Goal: Check status: Check status

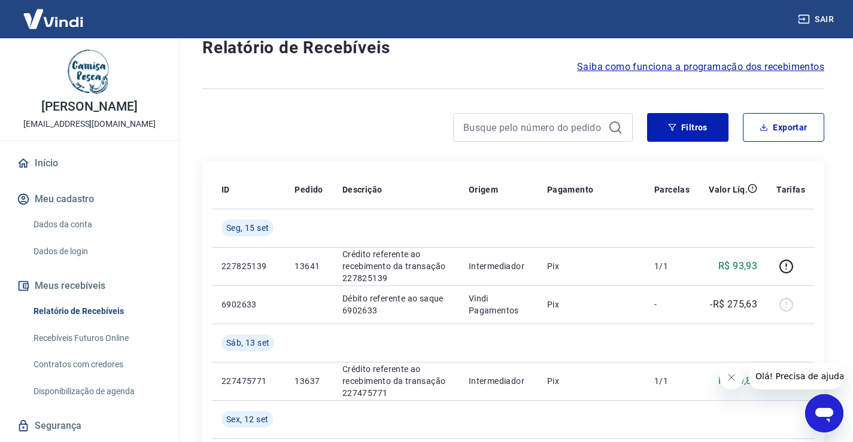
scroll to position [60, 0]
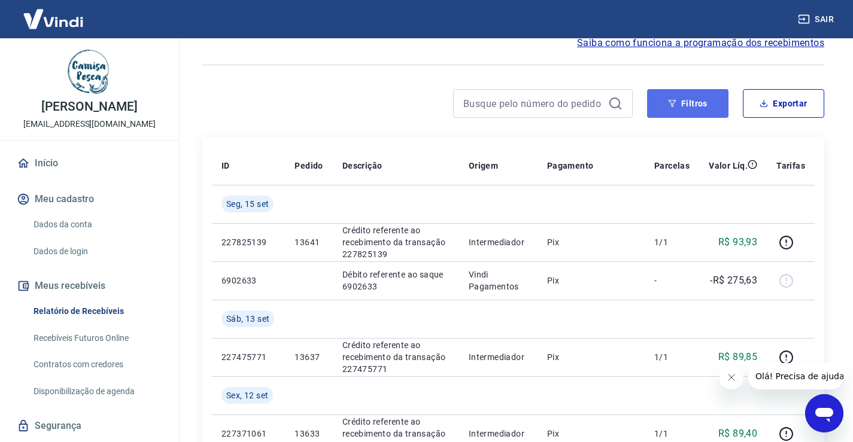
click at [686, 101] on button "Filtros" at bounding box center [687, 103] width 81 height 29
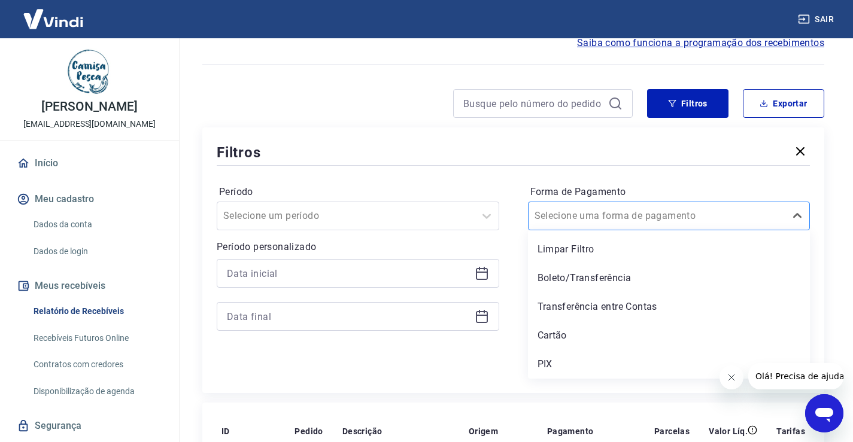
click at [583, 211] on input "Forma de Pagamento" at bounding box center [595, 216] width 121 height 14
click at [611, 241] on div "Limpar Filtro" at bounding box center [669, 250] width 283 height 24
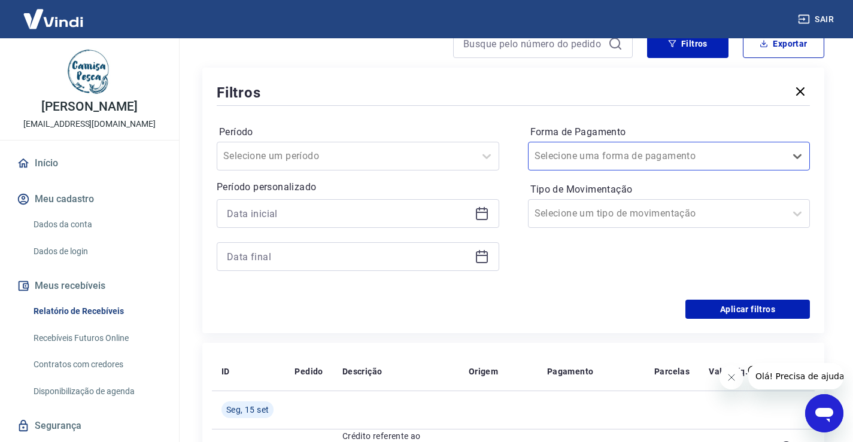
scroll to position [180, 0]
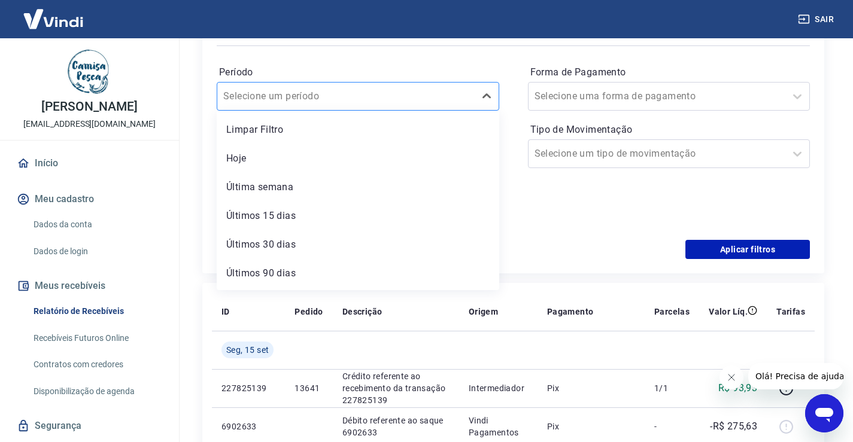
click at [337, 96] on div at bounding box center [345, 96] width 245 height 17
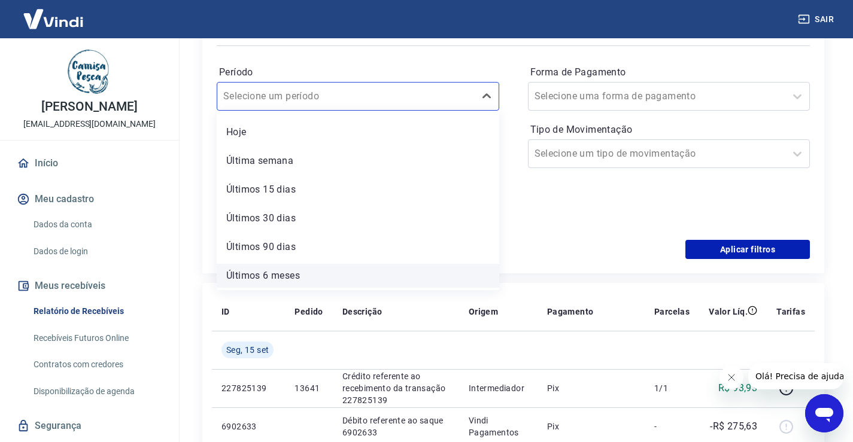
click at [386, 271] on div "Últimos 6 meses" at bounding box center [358, 276] width 283 height 24
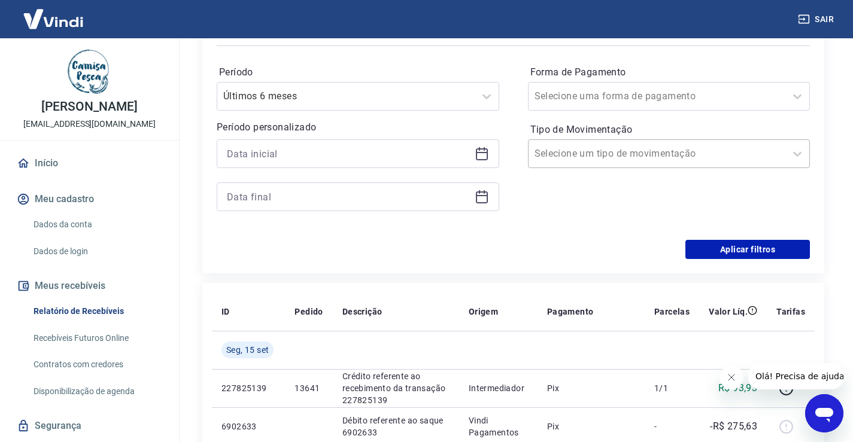
click at [605, 156] on input "Tipo de Movimentação" at bounding box center [595, 154] width 121 height 14
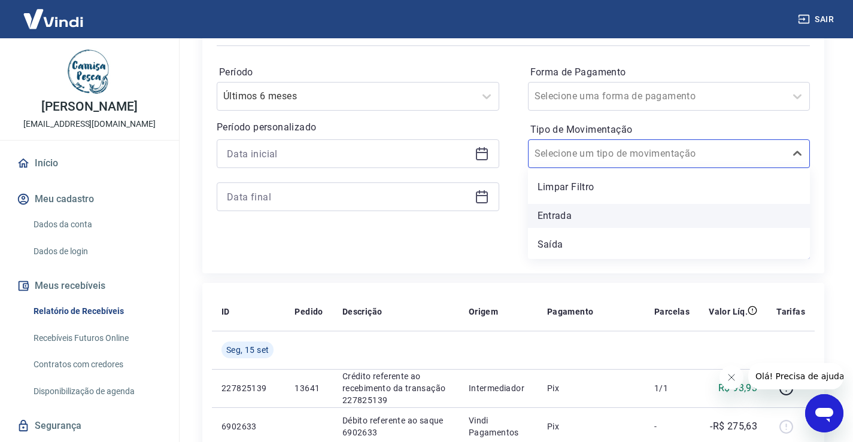
click at [588, 214] on div "Entrada" at bounding box center [669, 216] width 283 height 24
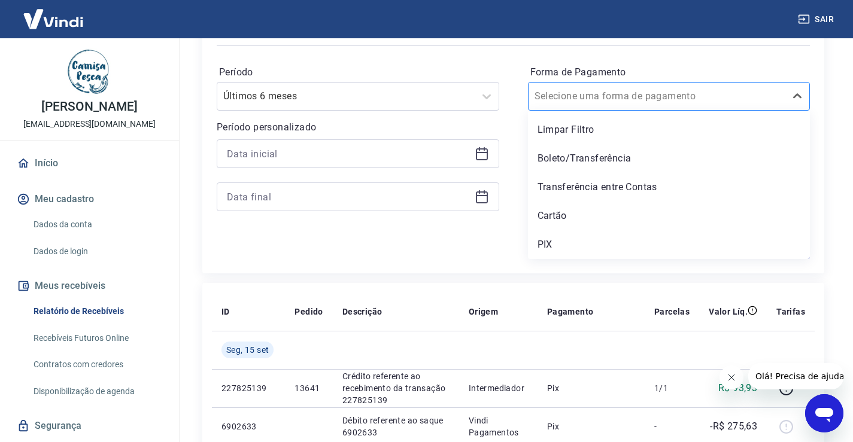
click at [567, 103] on input "Forma de Pagamento" at bounding box center [595, 96] width 121 height 14
click at [570, 220] on div "Cartão" at bounding box center [669, 216] width 283 height 24
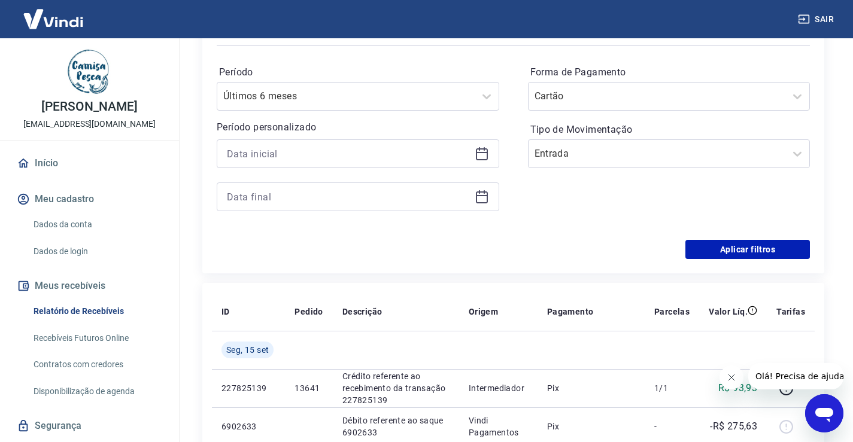
click at [476, 151] on icon at bounding box center [482, 154] width 14 height 14
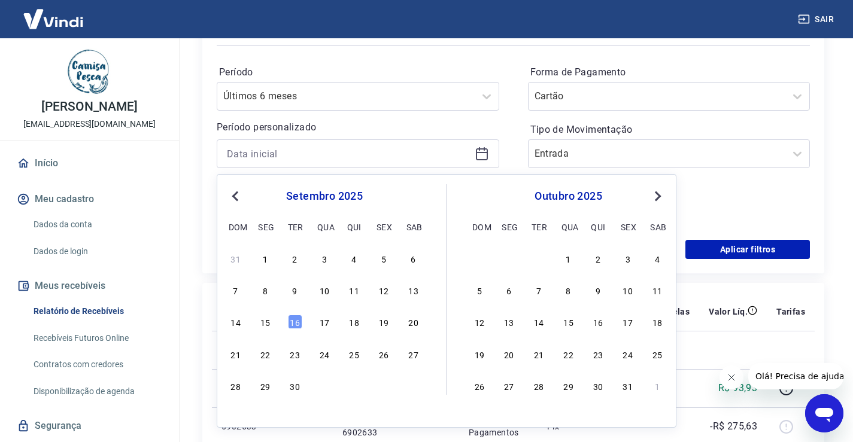
click at [236, 196] on span "Previous Month" at bounding box center [236, 196] width 0 height 14
click at [353, 268] on div "27 28 29 30 1 2 3 4 5 6 7 8 9 10 11 12 13 14 15 16 17 18 19 20 21 22 23 24 25 2…" at bounding box center [324, 322] width 195 height 145
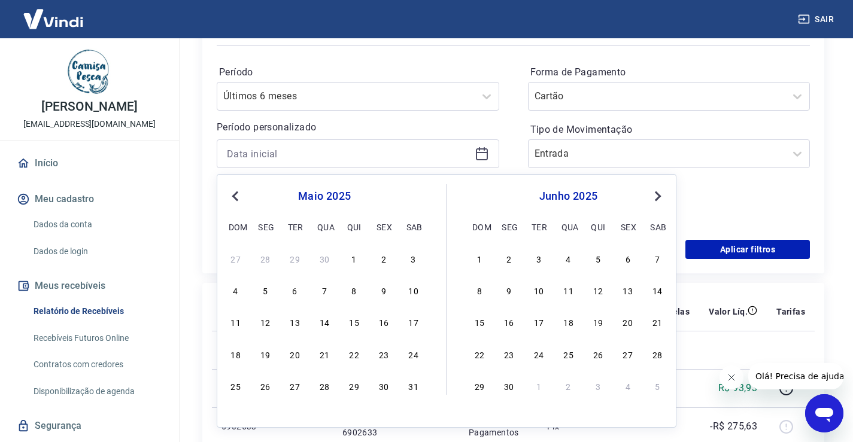
click at [353, 263] on div "1" at bounding box center [354, 258] width 14 height 14
type input "[DATE]"
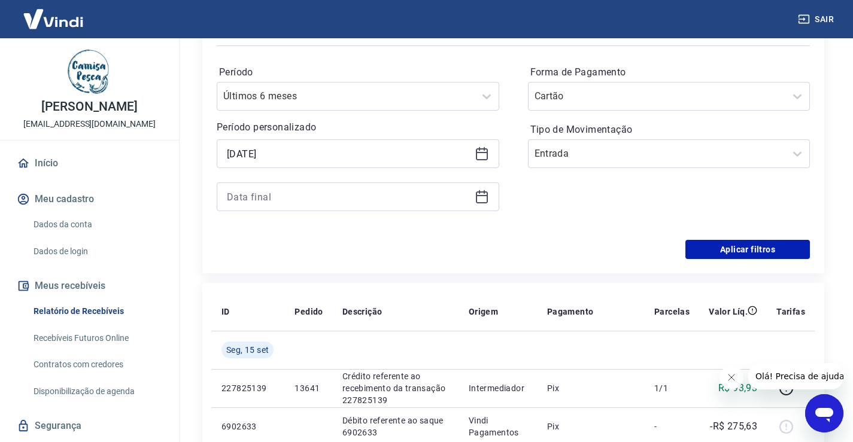
click at [483, 198] on icon at bounding box center [482, 197] width 14 height 14
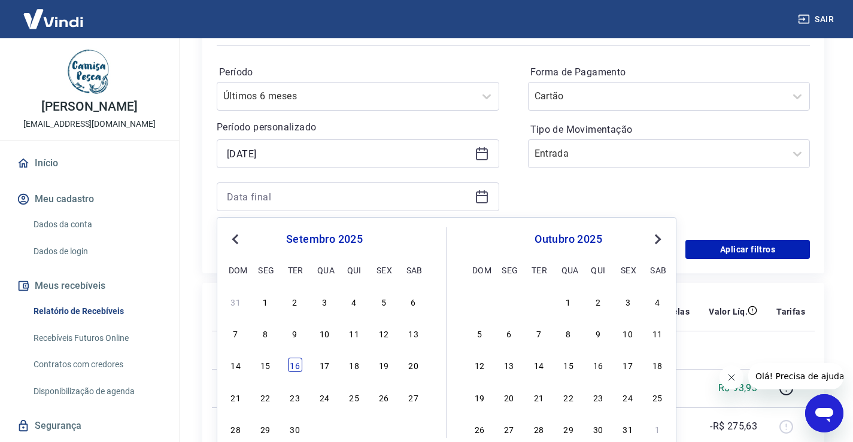
click at [301, 365] on div "16" at bounding box center [295, 365] width 14 height 14
type input "[DATE]"
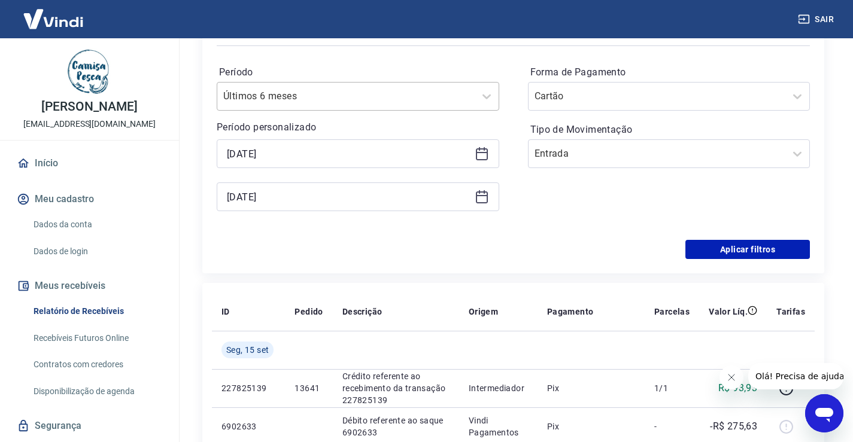
click at [436, 91] on div at bounding box center [345, 96] width 245 height 17
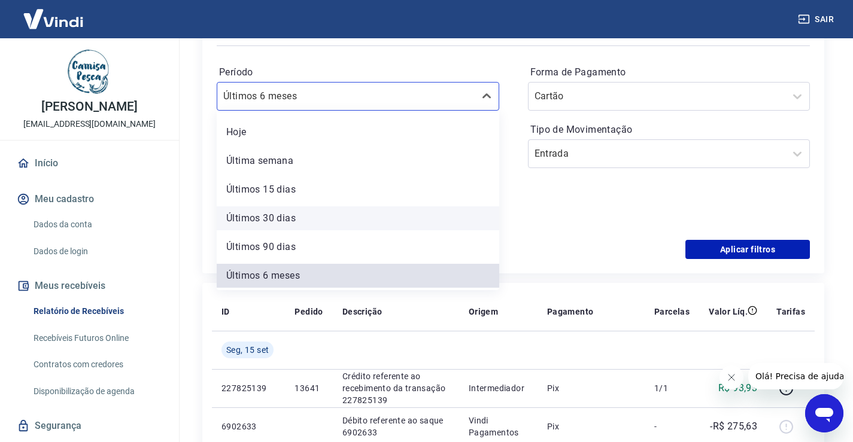
scroll to position [0, 0]
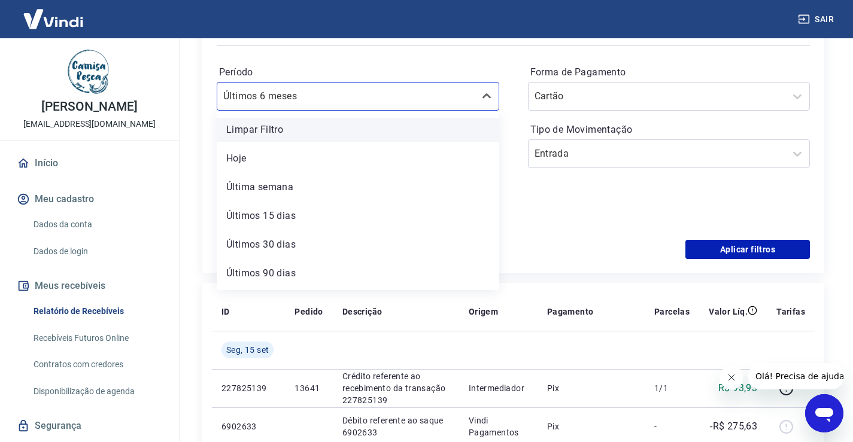
click at [365, 135] on div "Limpar Filtro" at bounding box center [358, 130] width 283 height 24
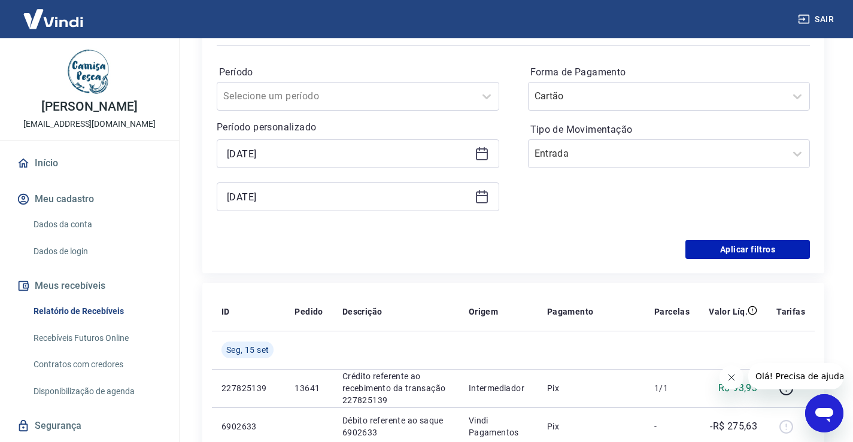
click at [538, 224] on div "Forma de Pagamento Cartão Tipo de Movimentação Entrada" at bounding box center [669, 144] width 283 height 163
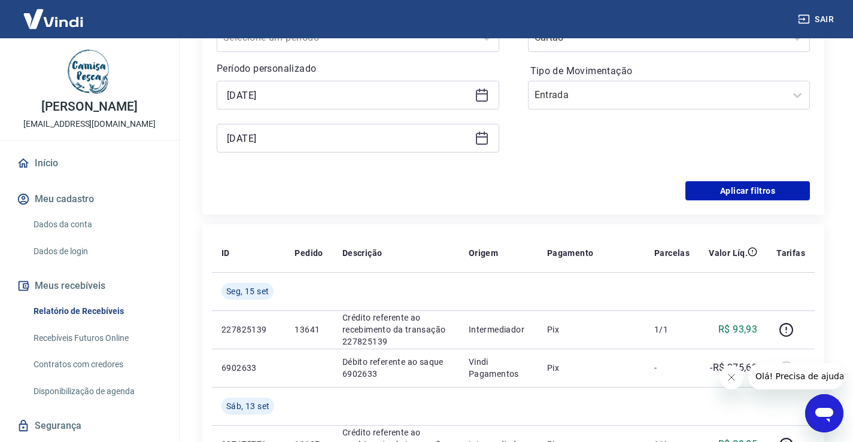
scroll to position [239, 0]
click at [765, 190] on button "Aplicar filtros" at bounding box center [748, 189] width 125 height 19
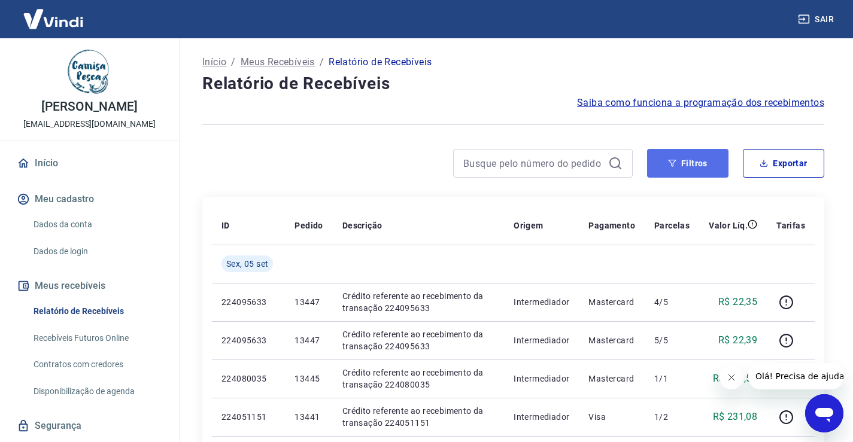
click at [717, 163] on button "Filtros" at bounding box center [687, 163] width 81 height 29
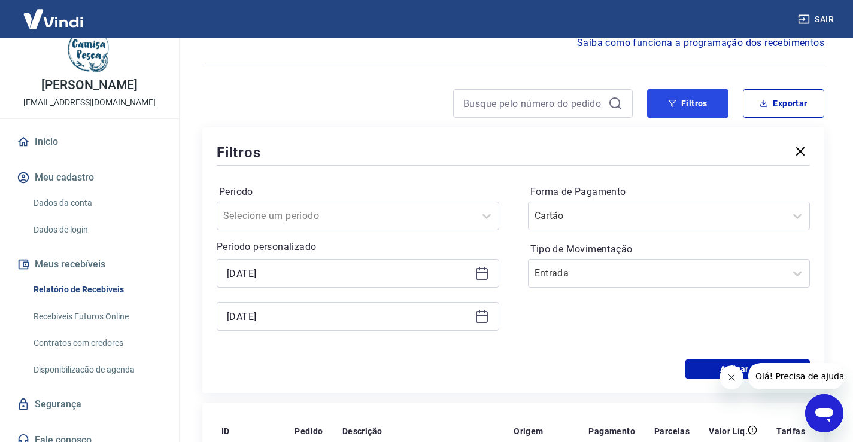
scroll to position [33, 0]
